Goal: Task Accomplishment & Management: Complete application form

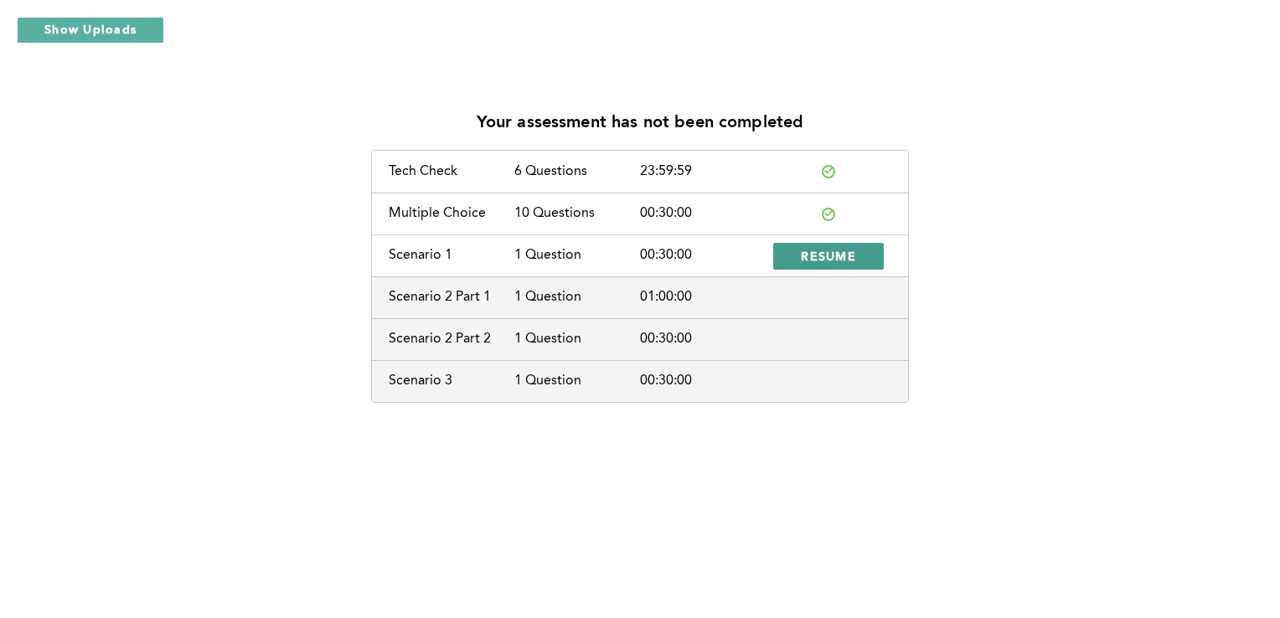
click at [825, 256] on span "RESUME" at bounding box center [828, 256] width 55 height 16
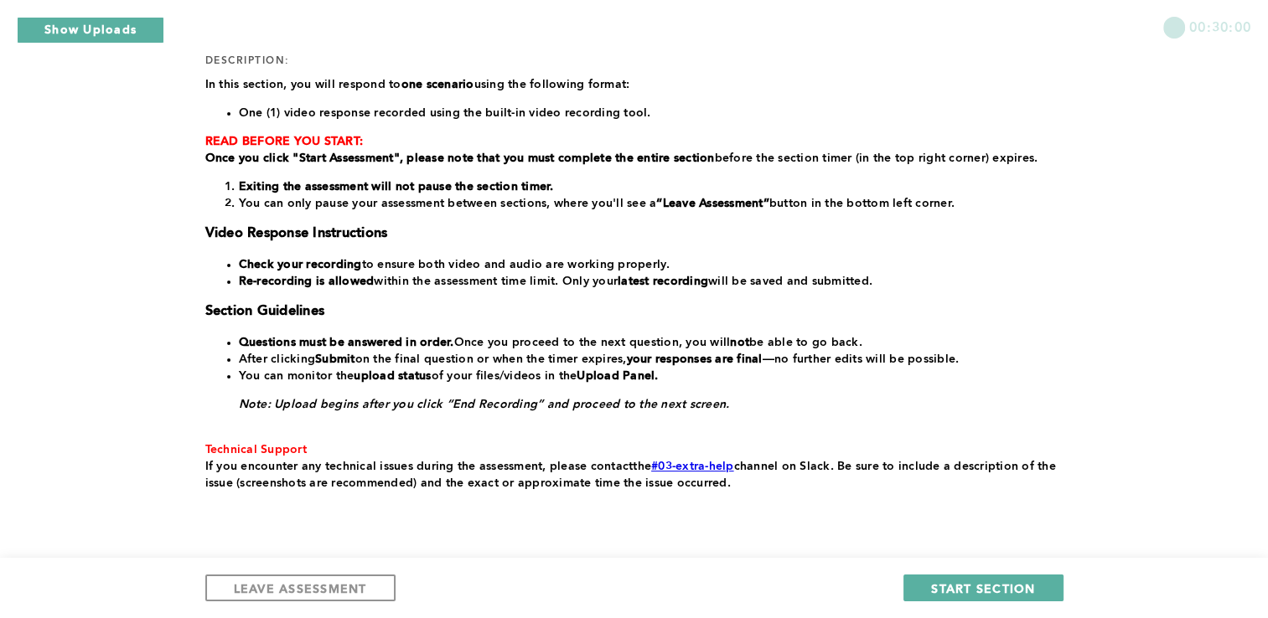
scroll to position [284, 0]
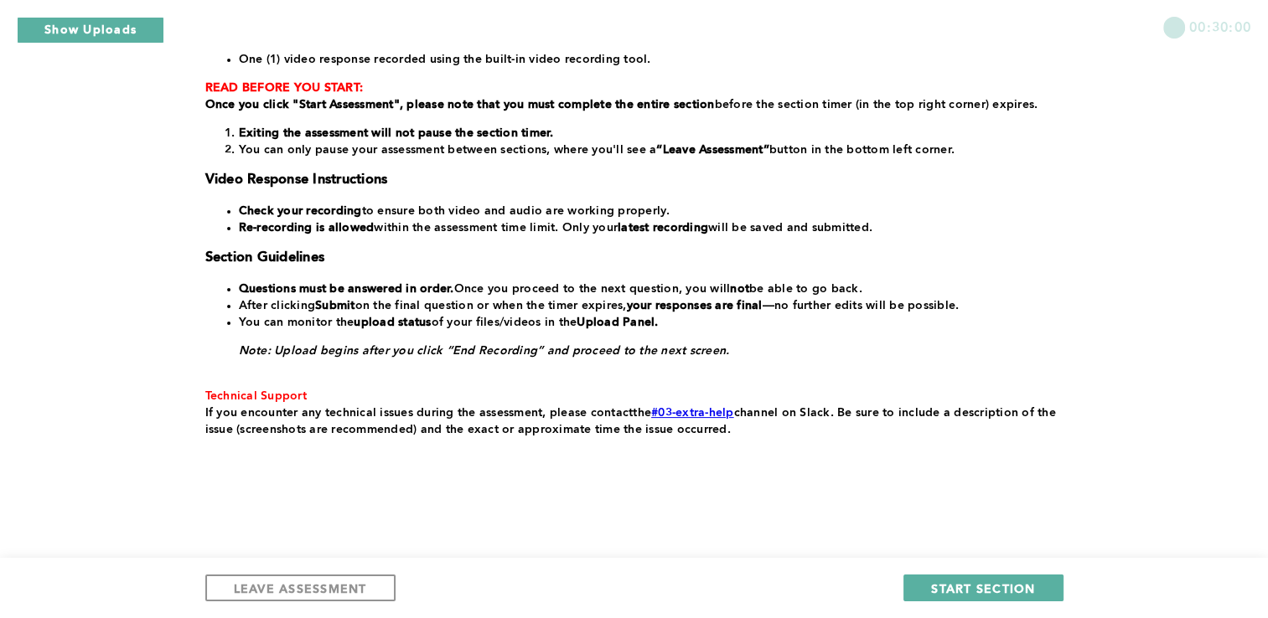
click at [1052, 452] on div "section: Scenario 1 duration: 00:30:00 number of questions: 1 description: ﻿In …" at bounding box center [630, 199] width 851 height 645
click at [987, 583] on span "START SECTION" at bounding box center [983, 589] width 104 height 16
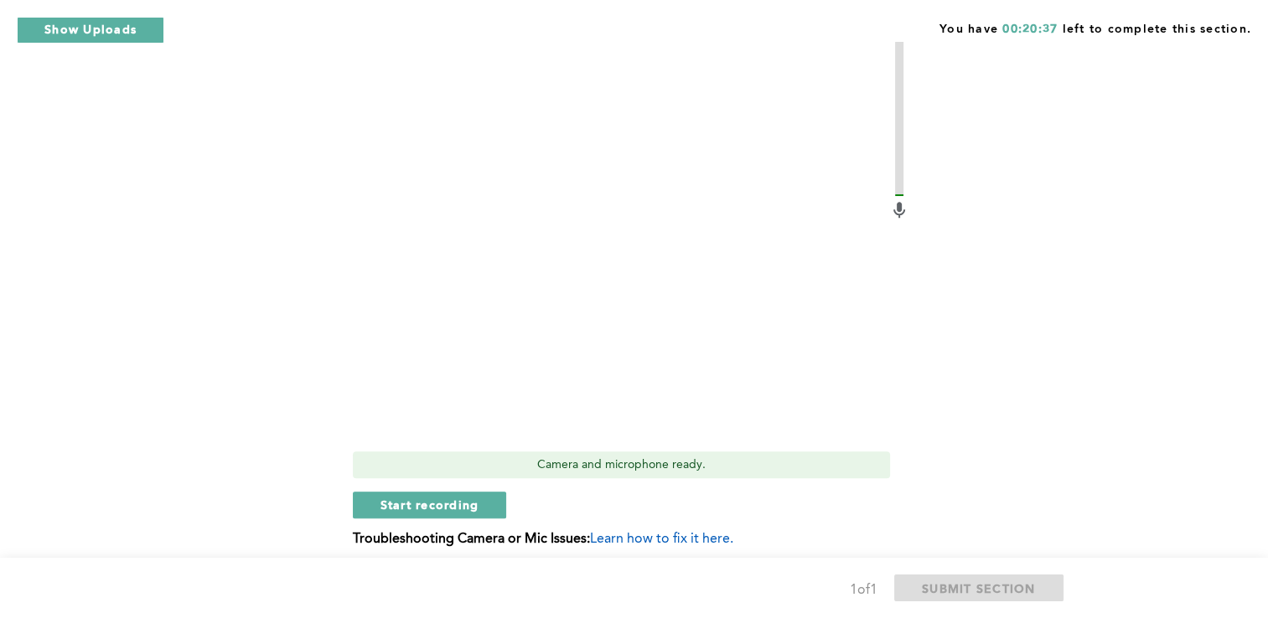
scroll to position [664, 0]
click at [442, 504] on span "Start recording" at bounding box center [429, 503] width 99 height 16
click at [442, 504] on span "Stop recording" at bounding box center [429, 503] width 98 height 16
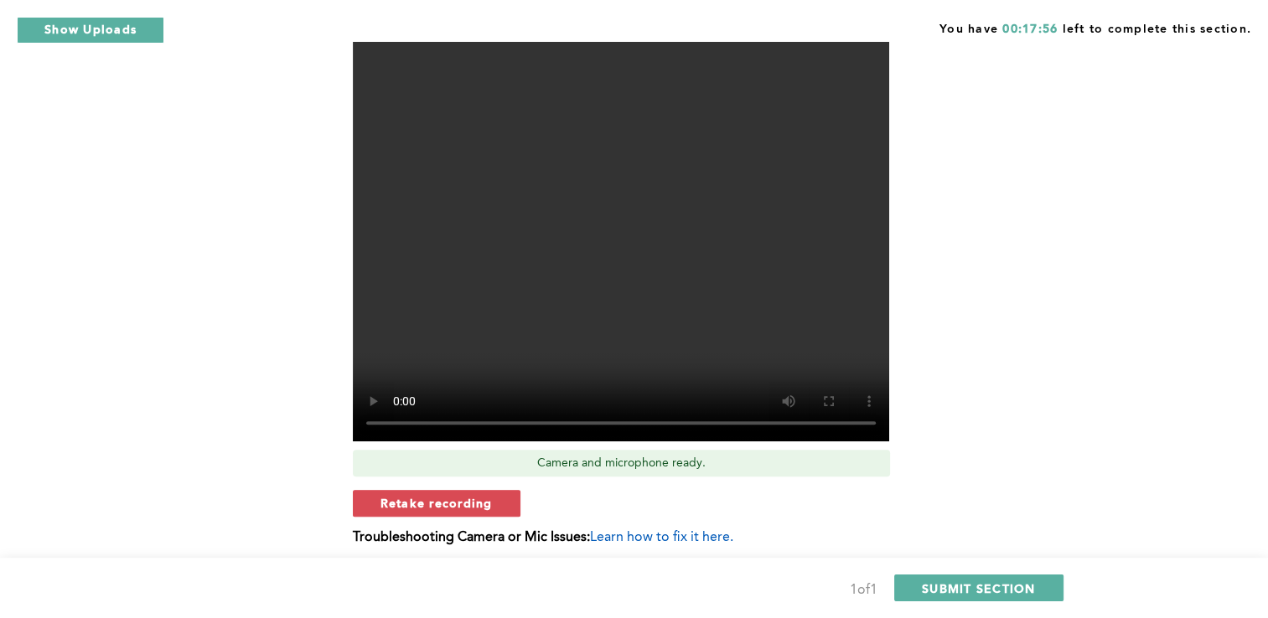
click at [442, 504] on span "Retake recording" at bounding box center [436, 503] width 112 height 16
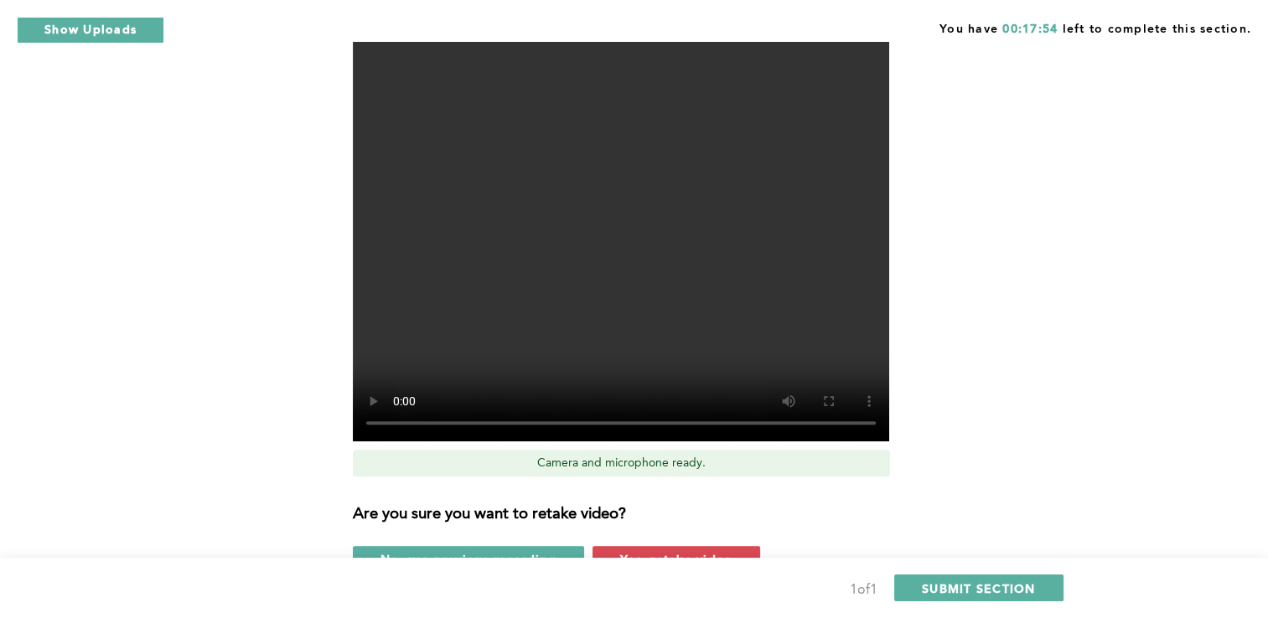
scroll to position [781, 0]
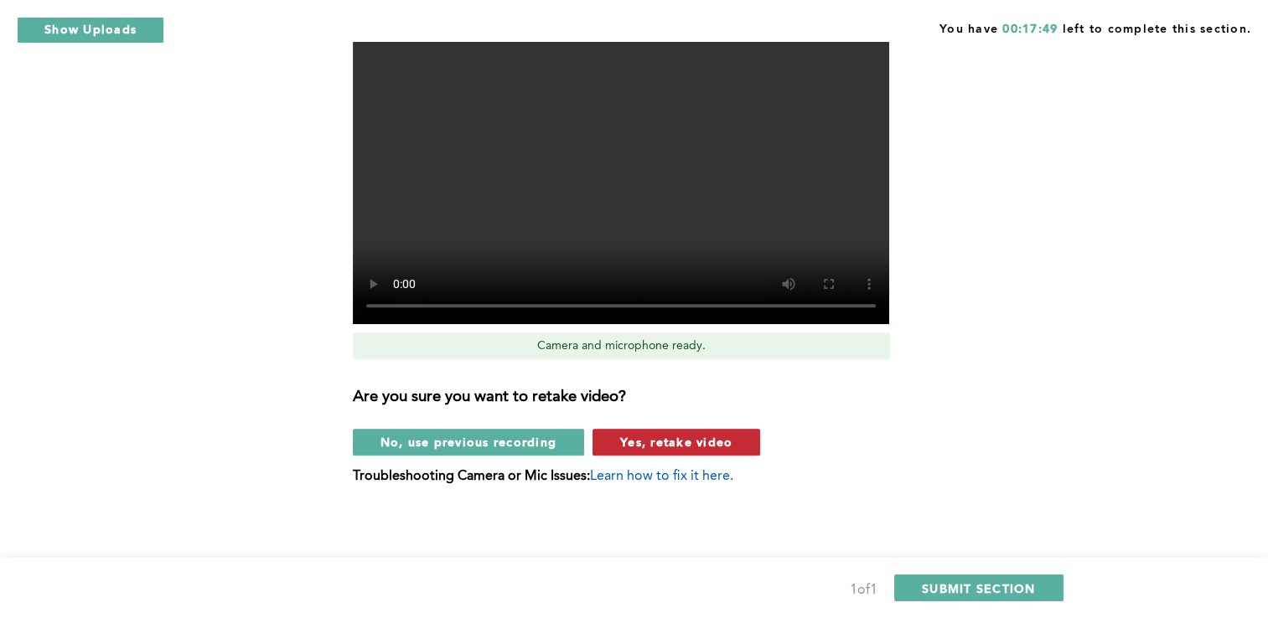
click at [659, 437] on span "Yes, retake video" at bounding box center [676, 442] width 112 height 16
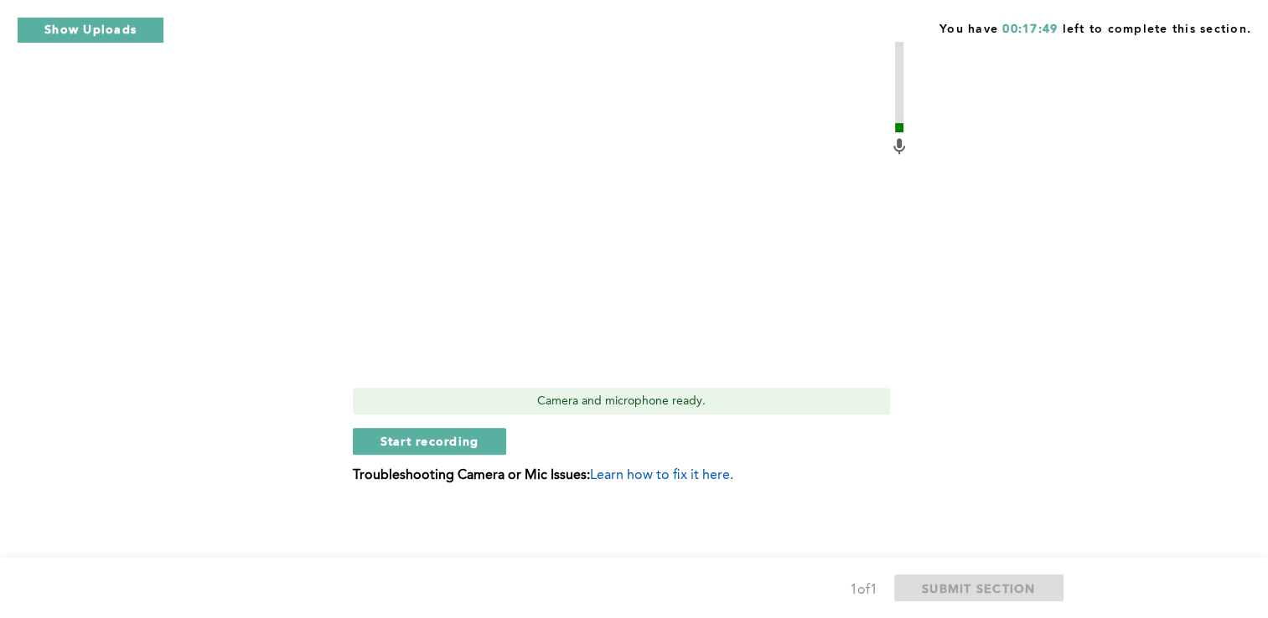
scroll to position [725, 0]
click at [436, 444] on span "Start recording" at bounding box center [429, 442] width 99 height 16
click at [416, 431] on button "Stop recording" at bounding box center [429, 442] width 153 height 27
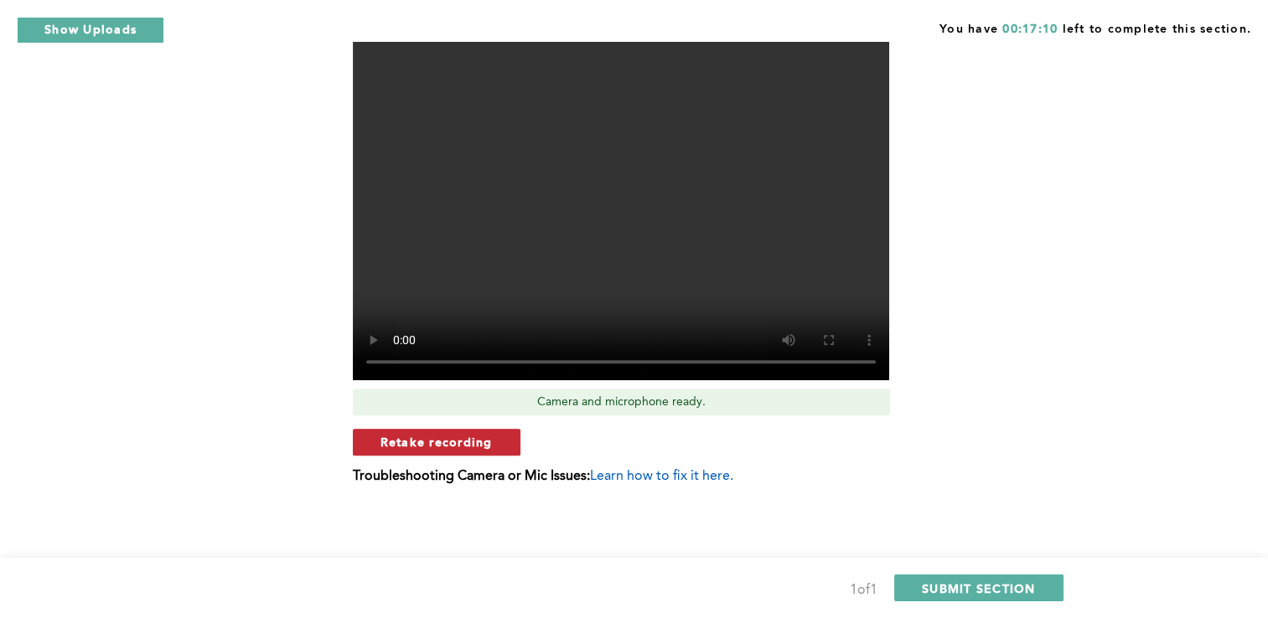
click at [440, 437] on span "Retake recording" at bounding box center [436, 442] width 112 height 16
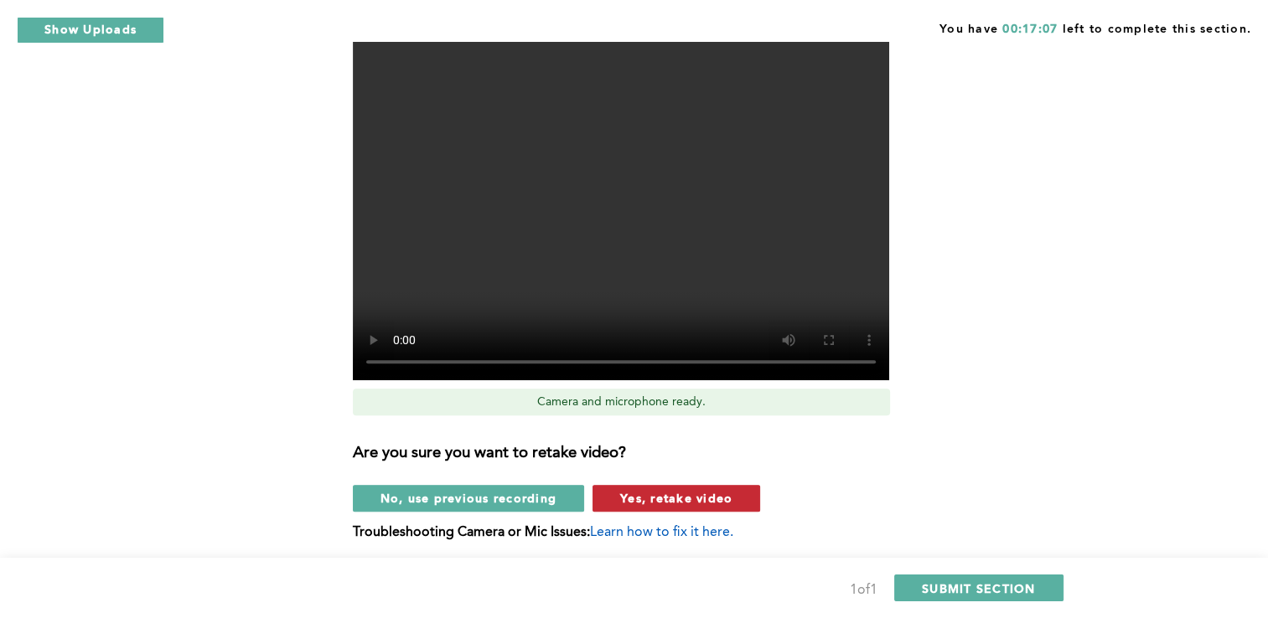
click at [717, 495] on span "Yes, retake video" at bounding box center [676, 498] width 112 height 16
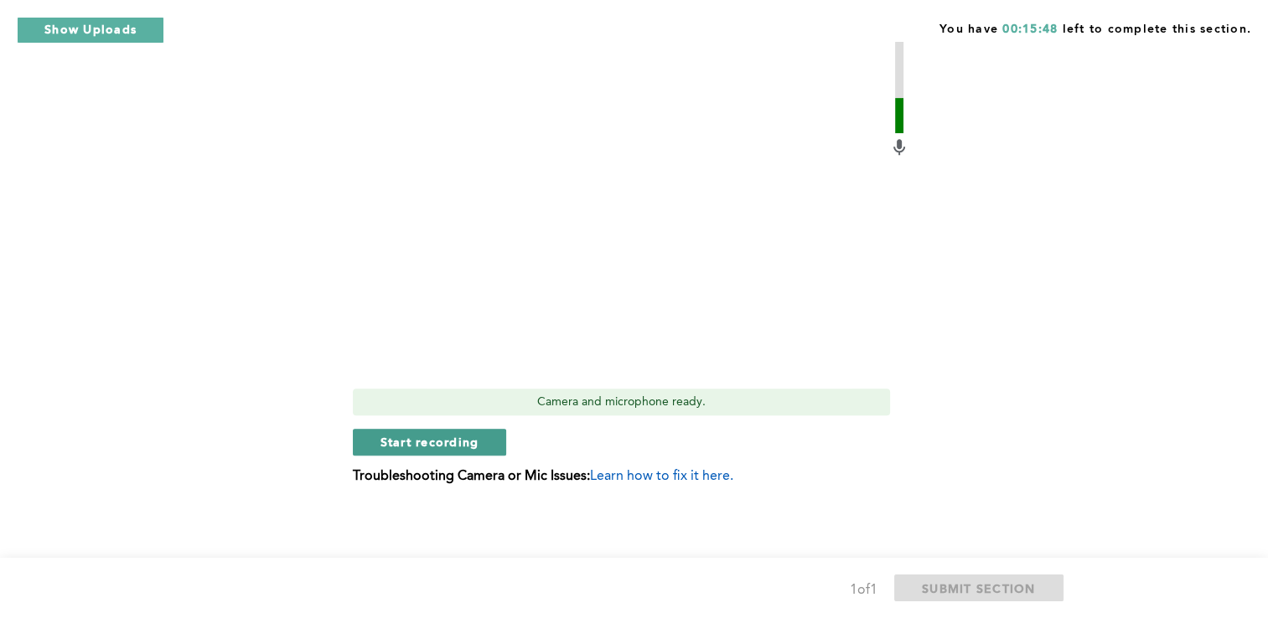
click at [452, 443] on span "Start recording" at bounding box center [429, 442] width 99 height 16
click at [452, 443] on span "Stop recording" at bounding box center [429, 442] width 98 height 16
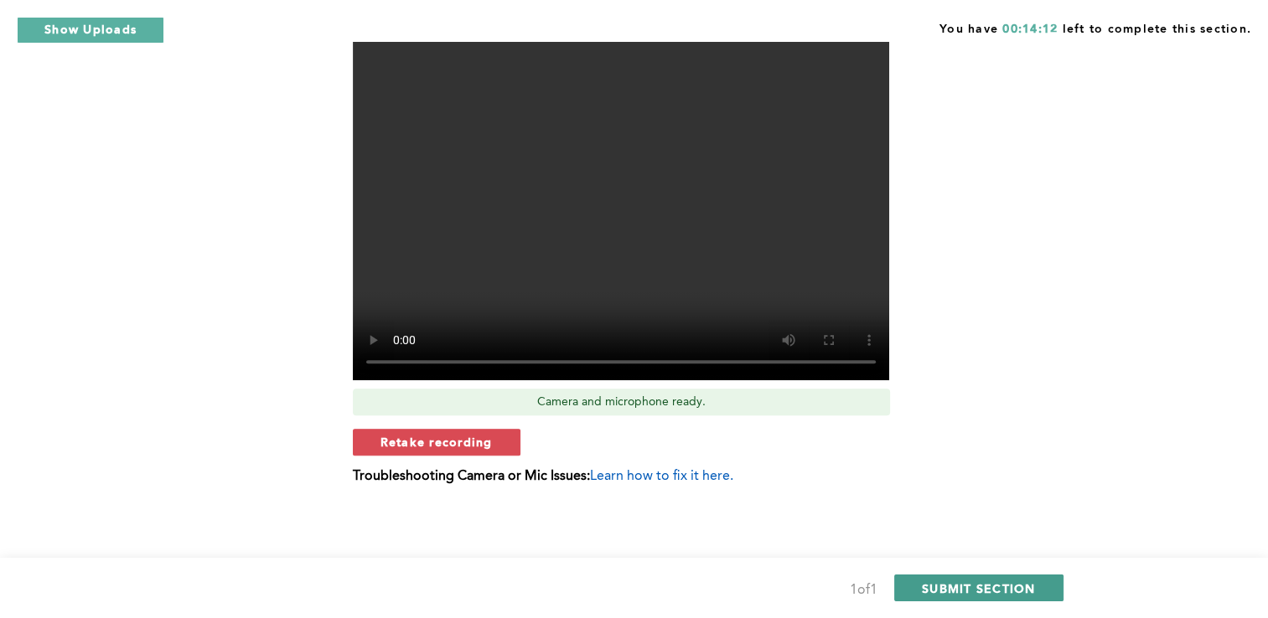
click at [959, 581] on span "SUBMIT SECTION" at bounding box center [979, 589] width 114 height 16
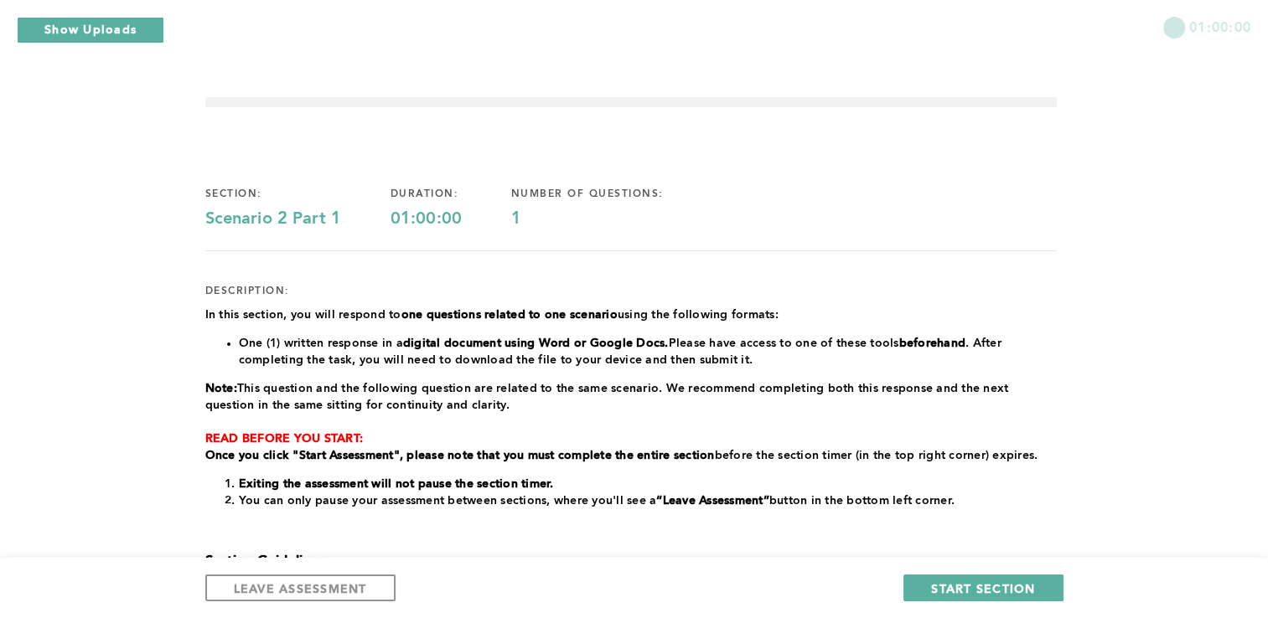
scroll to position [0, 0]
click at [278, 592] on span "LEAVE ASSESSMENT" at bounding box center [300, 589] width 133 height 16
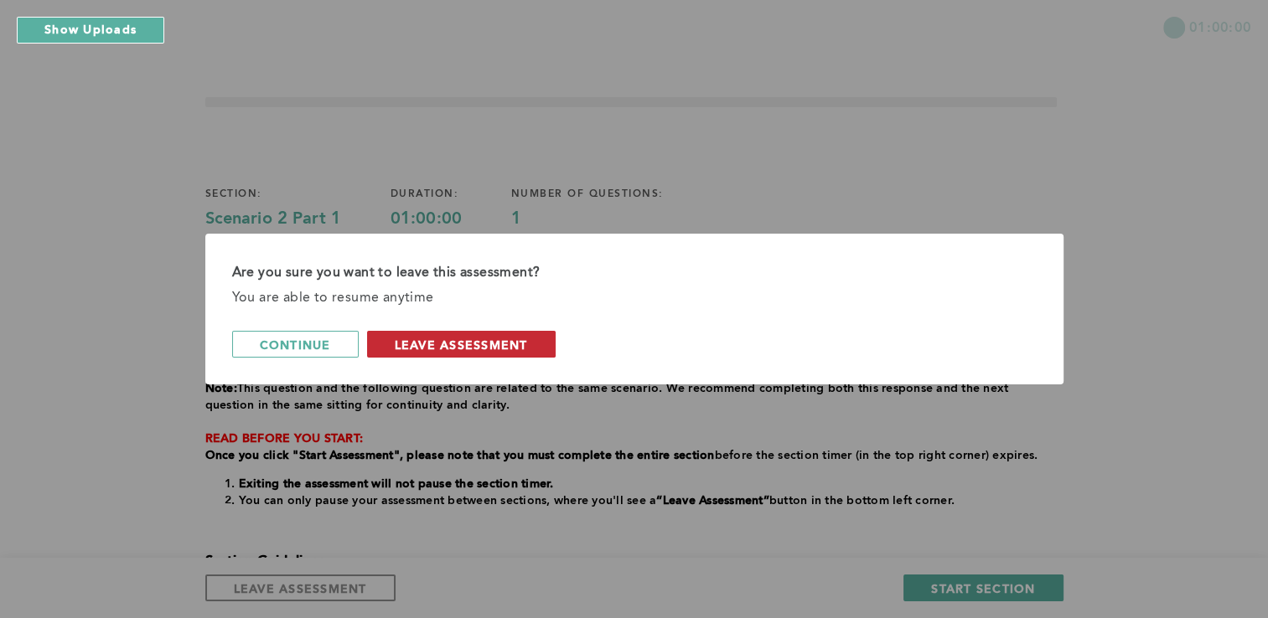
click at [436, 344] on span "leave assessment" at bounding box center [461, 345] width 133 height 16
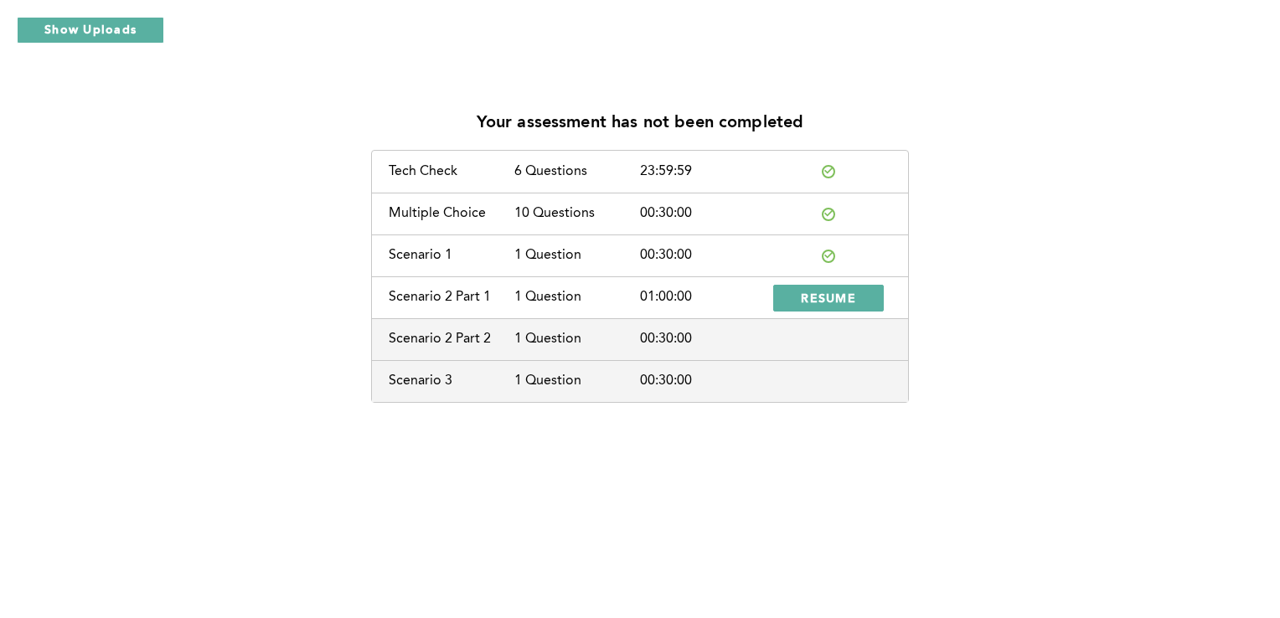
click at [827, 255] on icon at bounding box center [828, 255] width 8 height 8
click at [443, 262] on div "Scenario 1" at bounding box center [452, 255] width 126 height 15
click at [807, 295] on span "RESUME" at bounding box center [828, 298] width 55 height 16
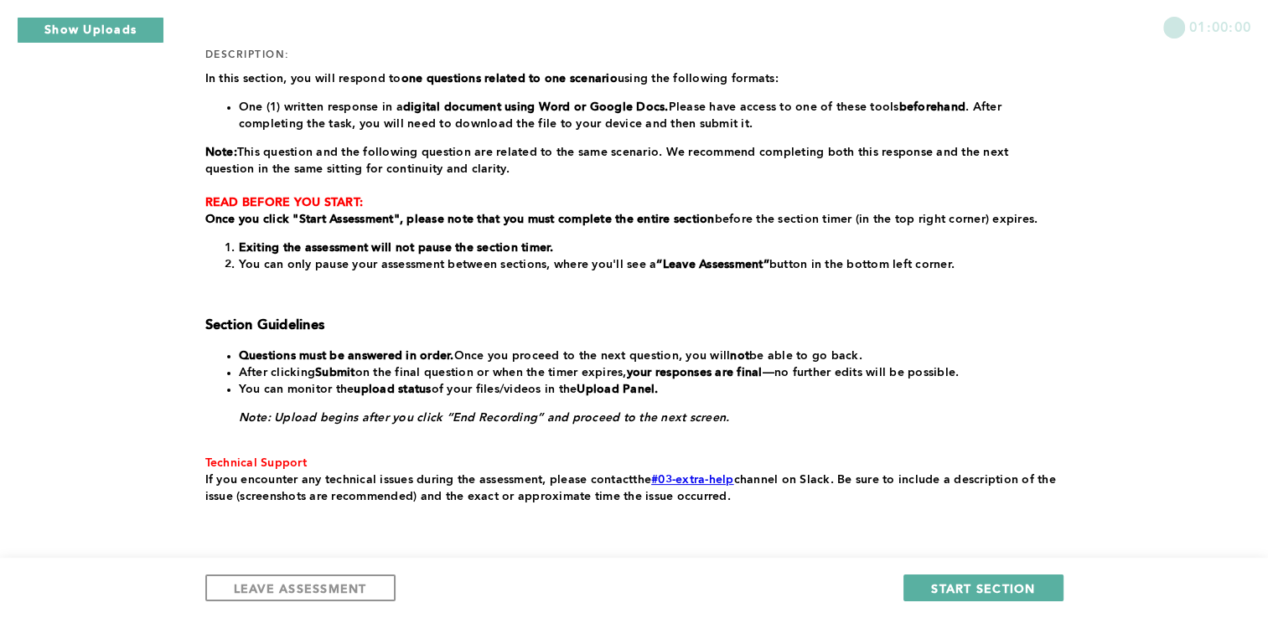
scroll to position [237, 0]
click at [120, 25] on button "Show Uploads" at bounding box center [90, 30] width 147 height 27
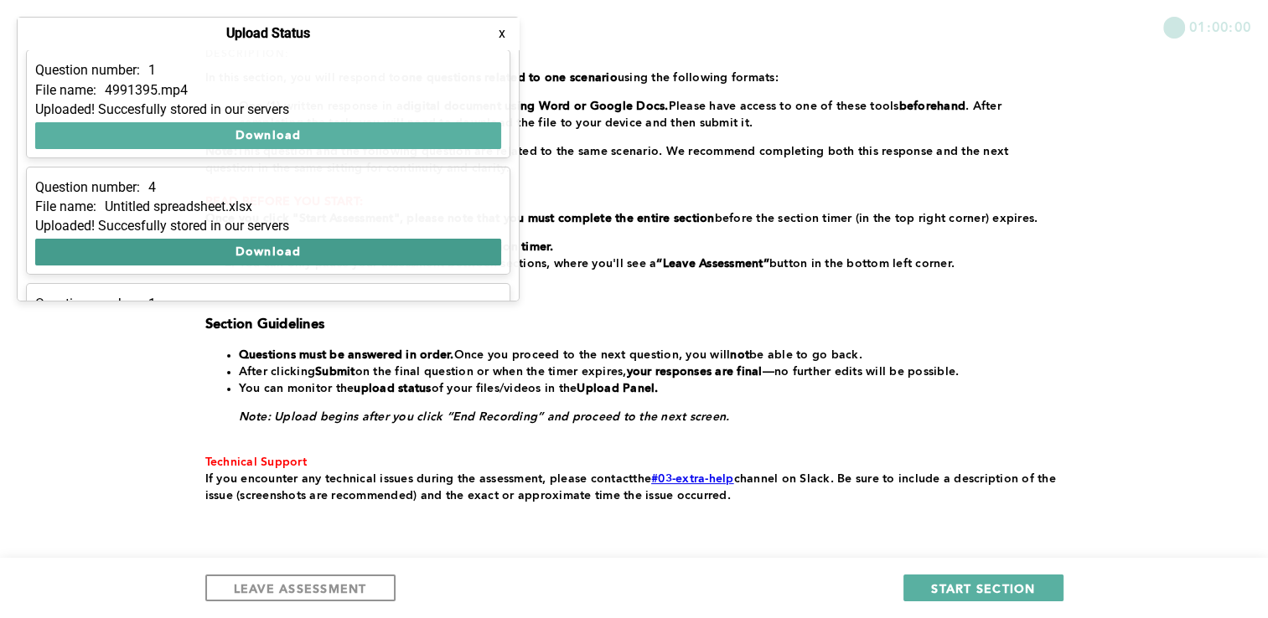
click at [114, 241] on button "Download" at bounding box center [268, 252] width 466 height 27
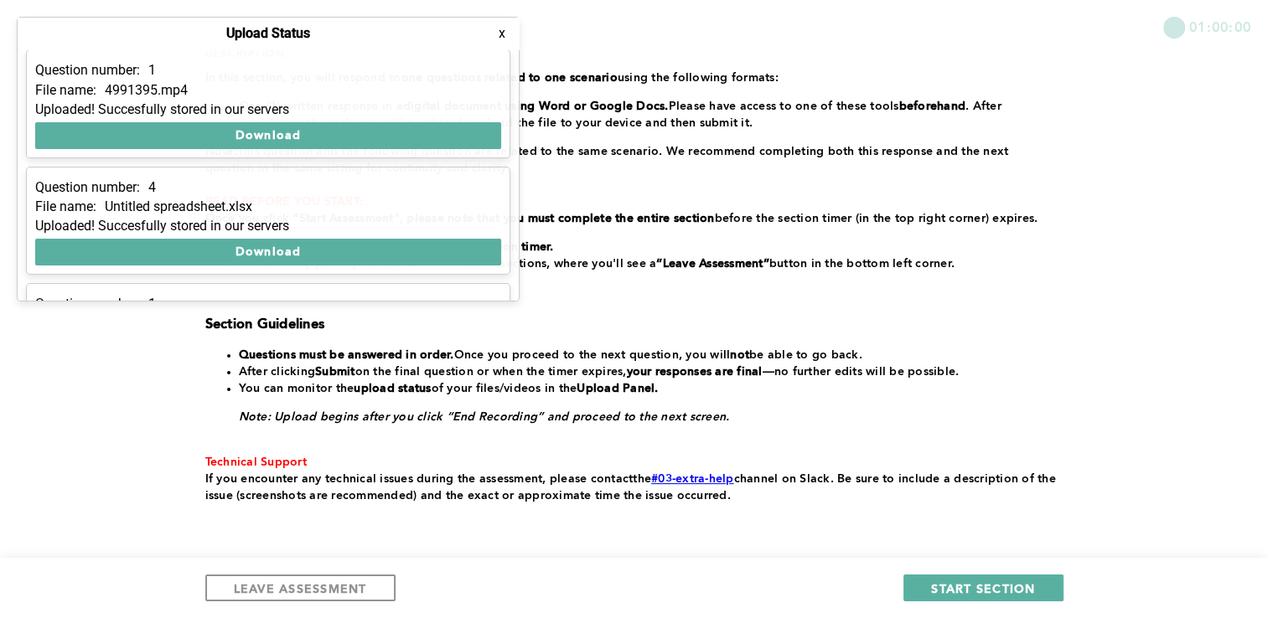
click at [505, 31] on button "x" at bounding box center [502, 33] width 17 height 17
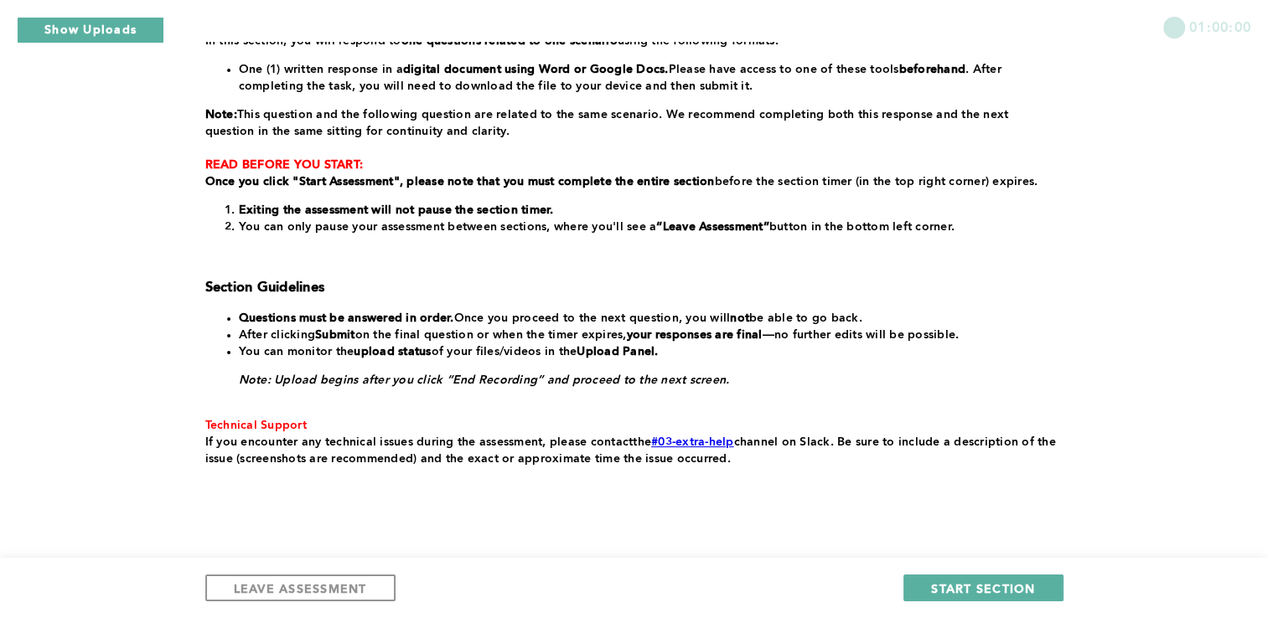
scroll to position [271, 0]
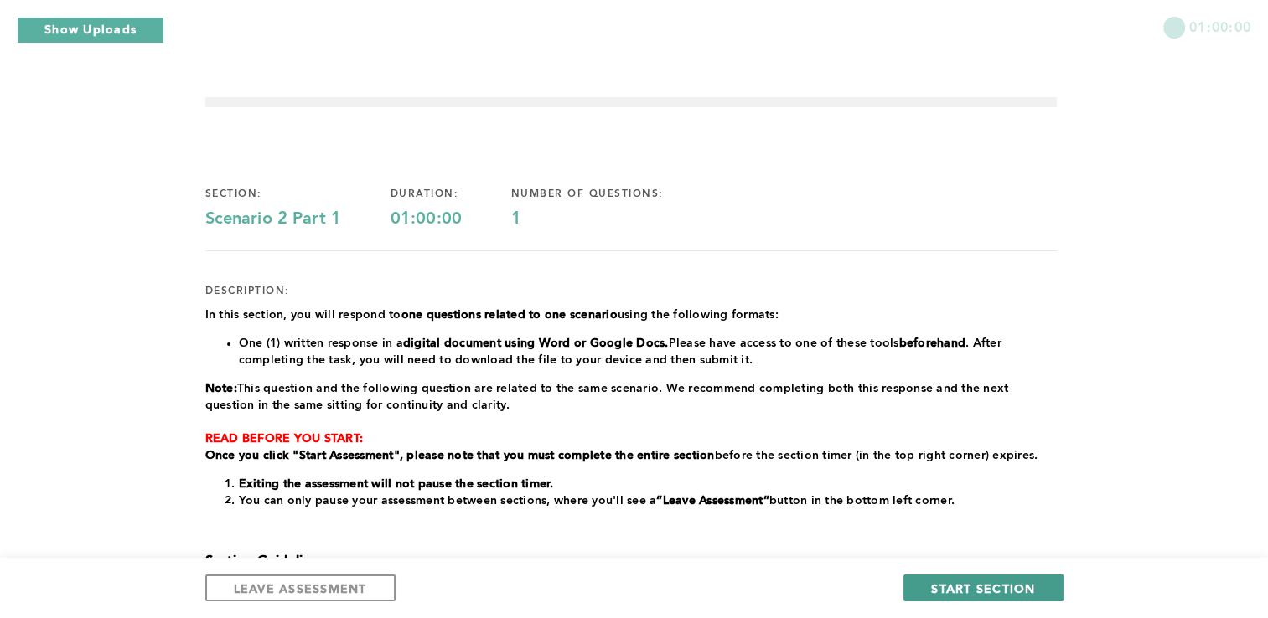
click at [979, 588] on span "START SECTION" at bounding box center [983, 589] width 104 height 16
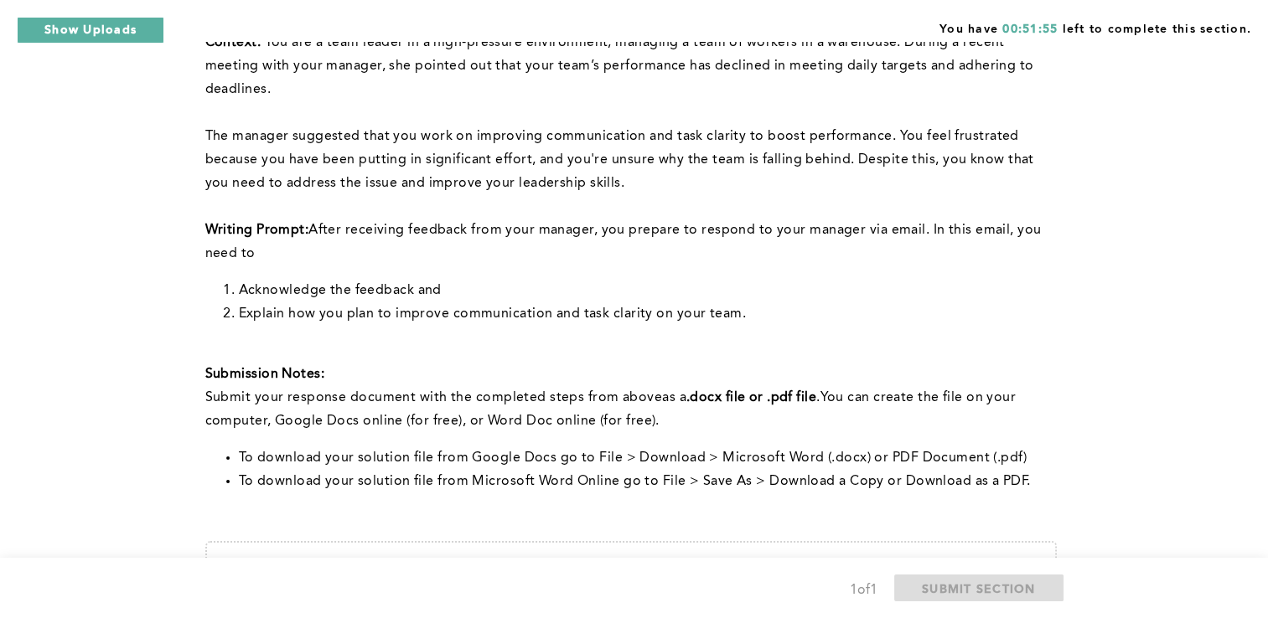
scroll to position [206, 0]
